Goal: Find specific page/section

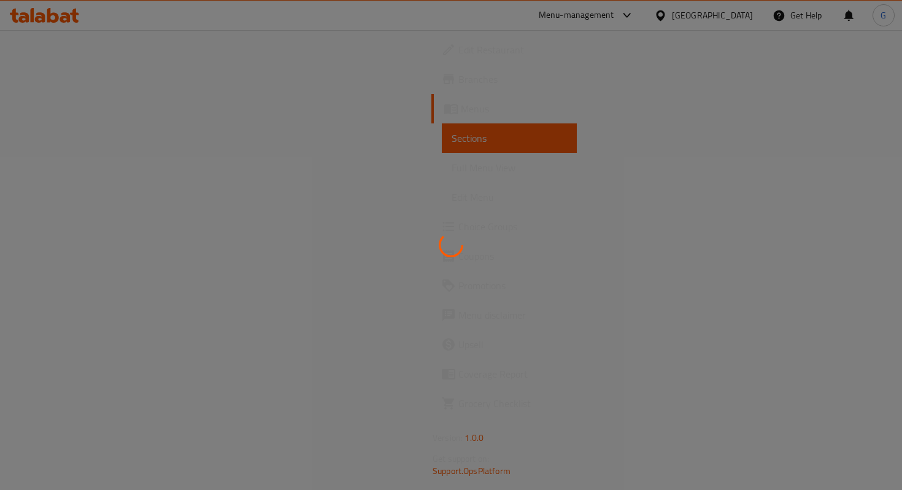
click at [573, 15] on div at bounding box center [451, 245] width 902 height 490
click at [602, 18] on div at bounding box center [451, 245] width 902 height 490
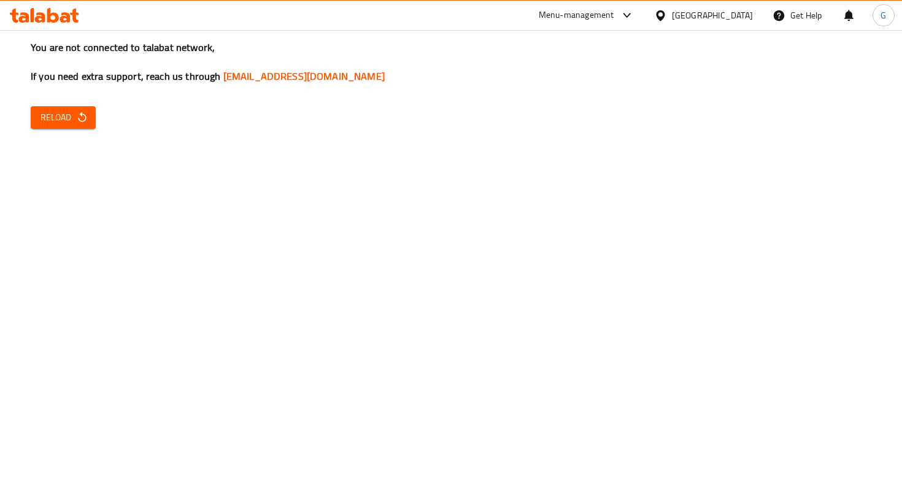
click at [74, 118] on span "Reload" at bounding box center [63, 117] width 45 height 15
click at [562, 14] on div "Menu-management" at bounding box center [576, 15] width 75 height 15
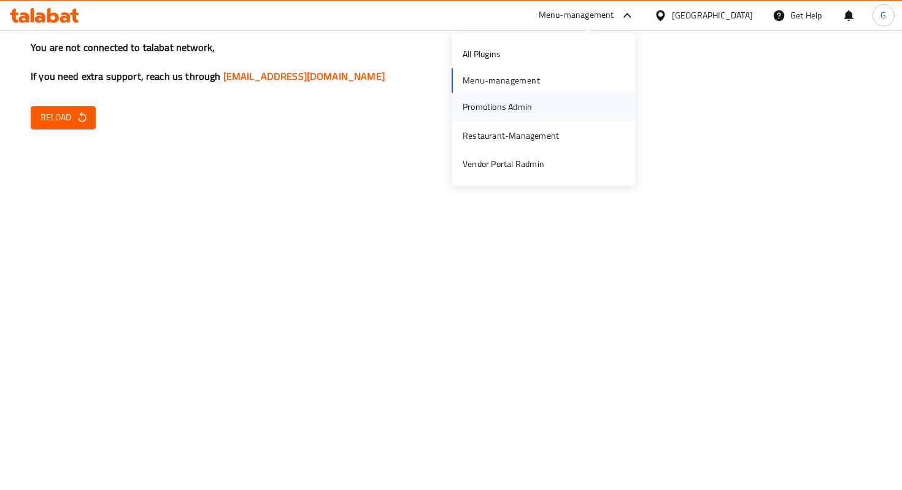
click at [495, 104] on div "Promotions Admin" at bounding box center [497, 107] width 69 height 14
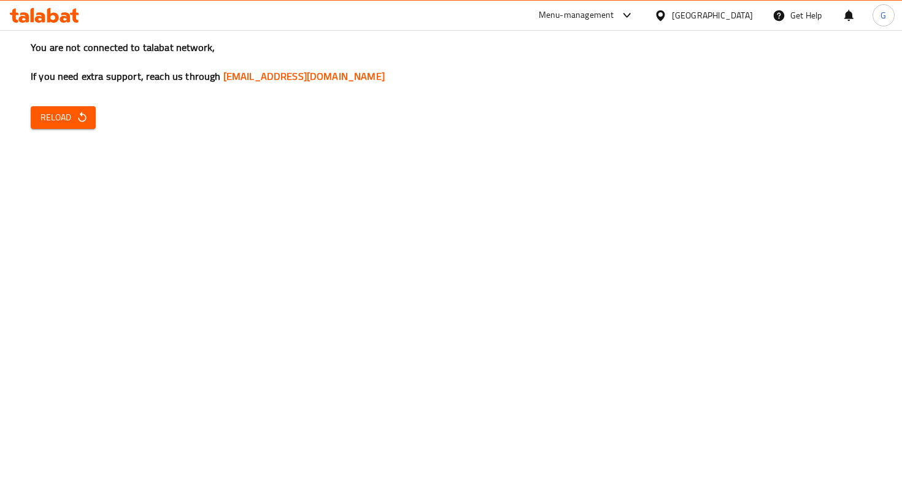
click at [630, 13] on icon at bounding box center [626, 15] width 7 height 5
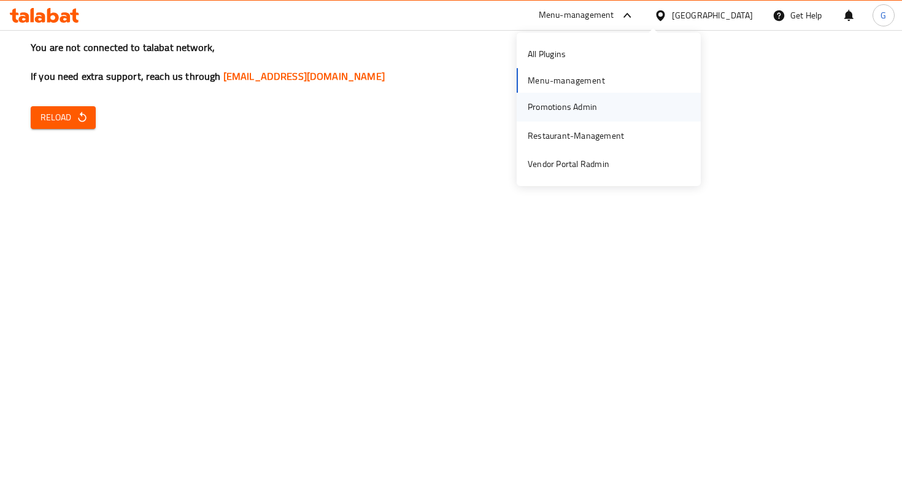
click at [573, 109] on div "Promotions Admin" at bounding box center [562, 107] width 69 height 14
